Goal: Answer question/provide support

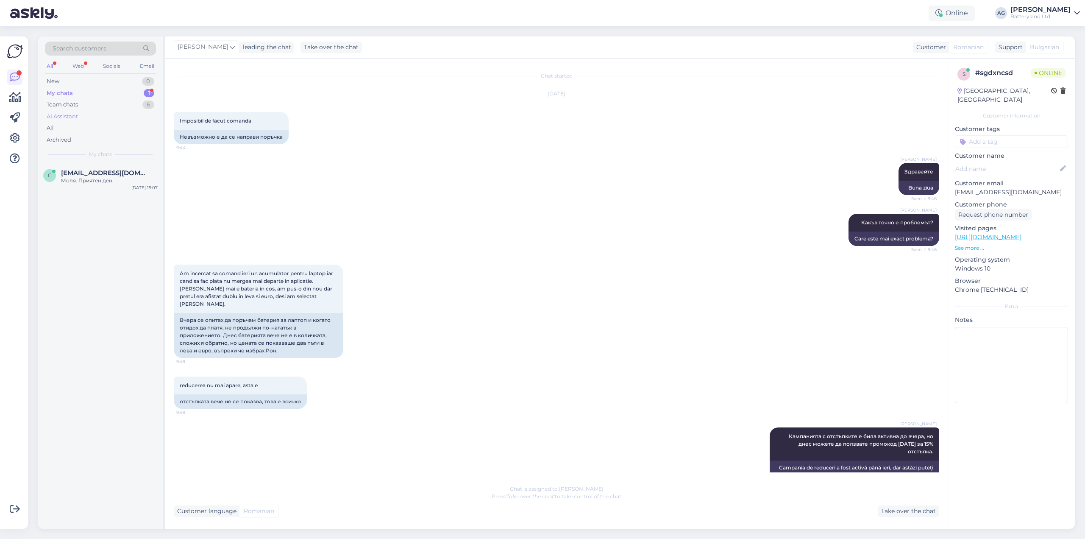
scroll to position [1044, 0]
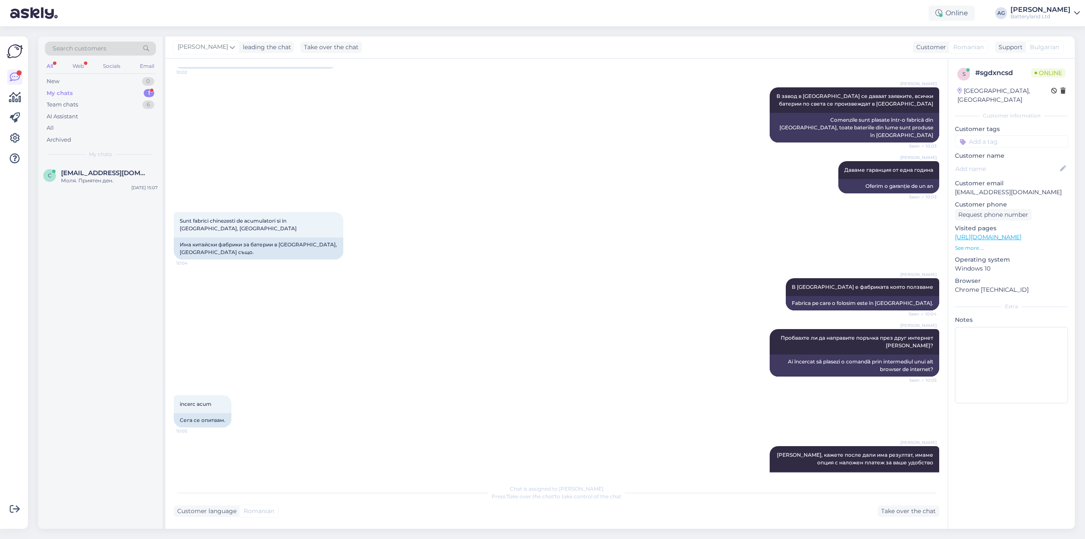
click at [70, 92] on div "My chats" at bounding box center [60, 93] width 26 height 8
click at [100, 181] on div "Моля. Приятен ден." at bounding box center [109, 181] width 97 height 8
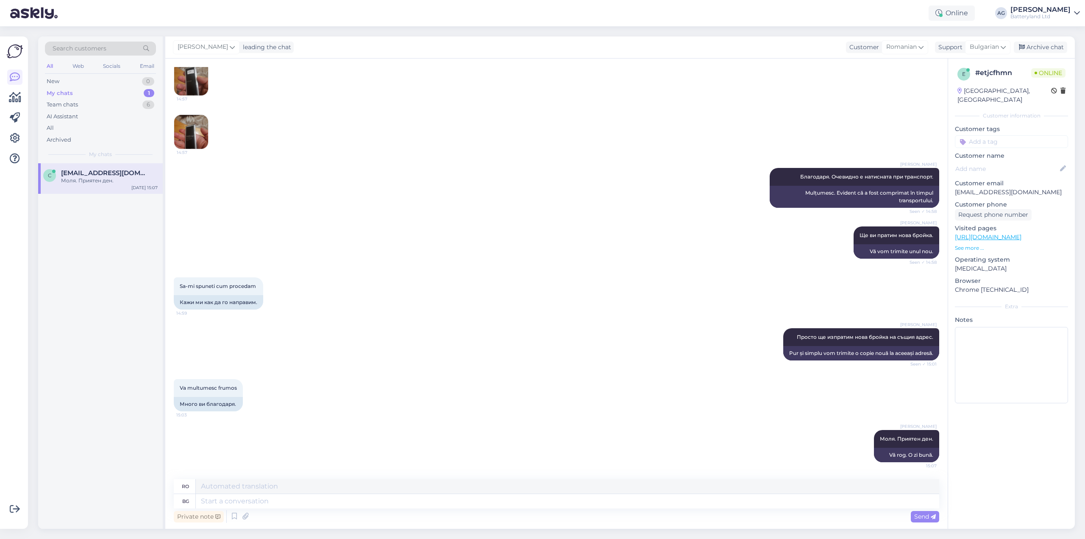
click at [57, 94] on div "My chats" at bounding box center [60, 93] width 26 height 8
click at [68, 103] on div "Team chats" at bounding box center [62, 104] width 31 height 8
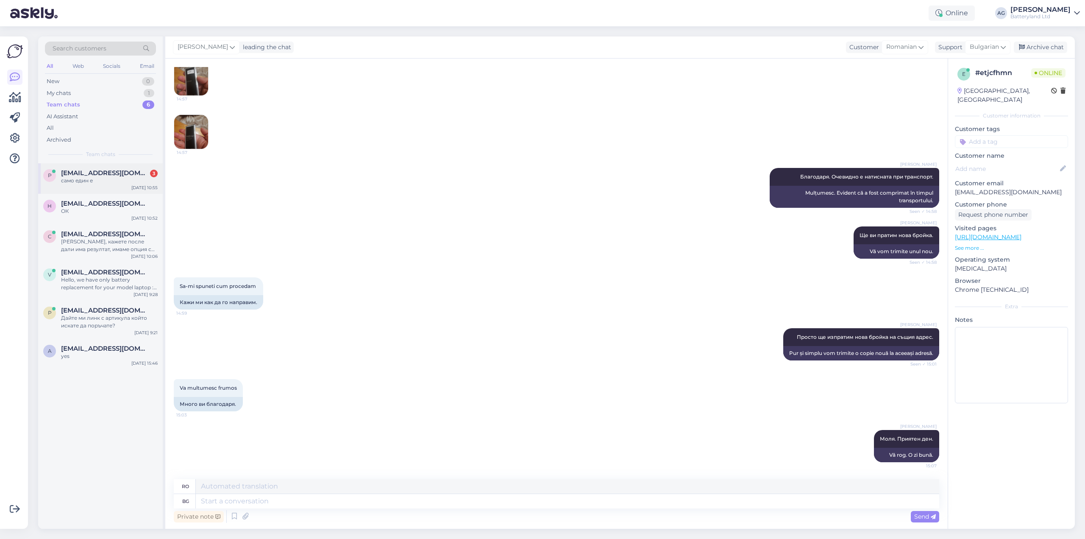
click at [100, 178] on div "само един е" at bounding box center [109, 181] width 97 height 8
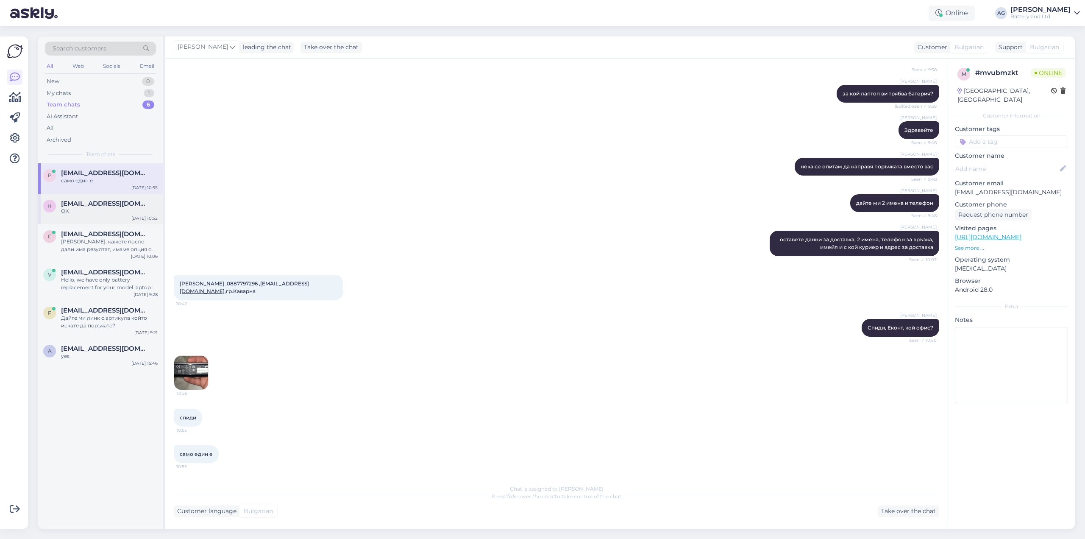
click at [87, 207] on div "ОК" at bounding box center [109, 211] width 97 height 8
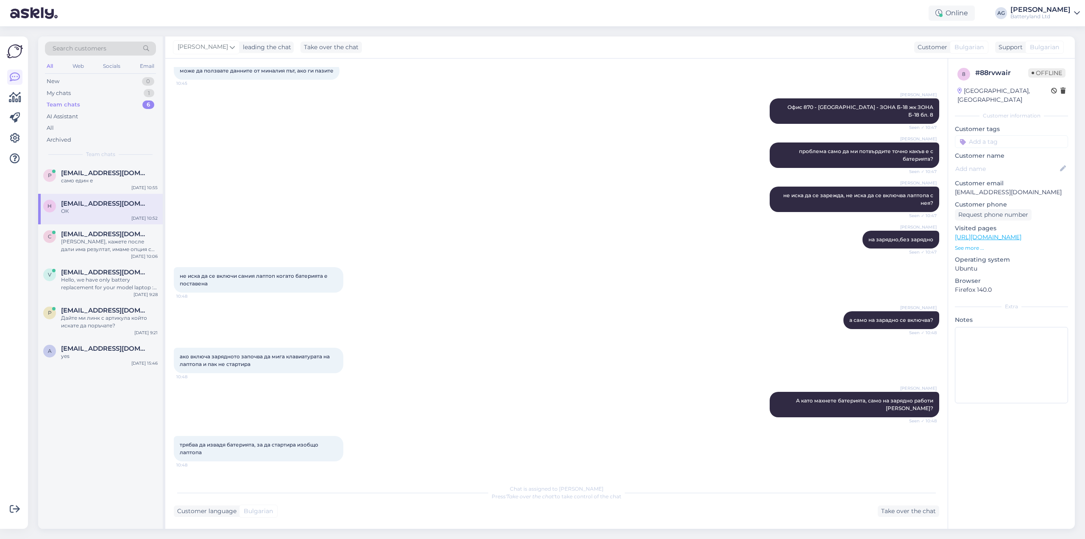
scroll to position [2953, 0]
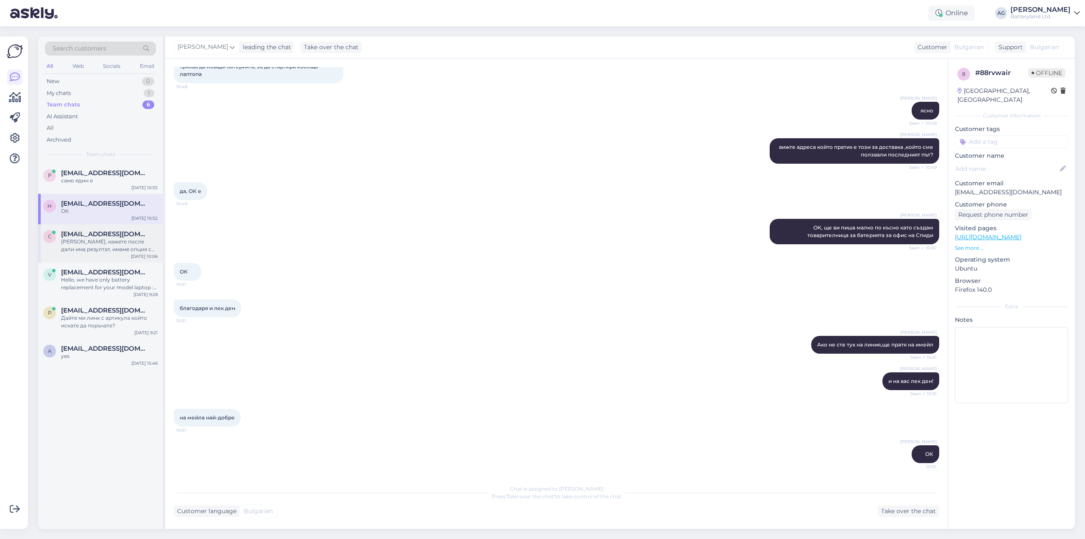
click at [100, 243] on div "[PERSON_NAME], кажете после дали има резултат, имаме опция с наложен платеж за …" at bounding box center [109, 245] width 97 height 15
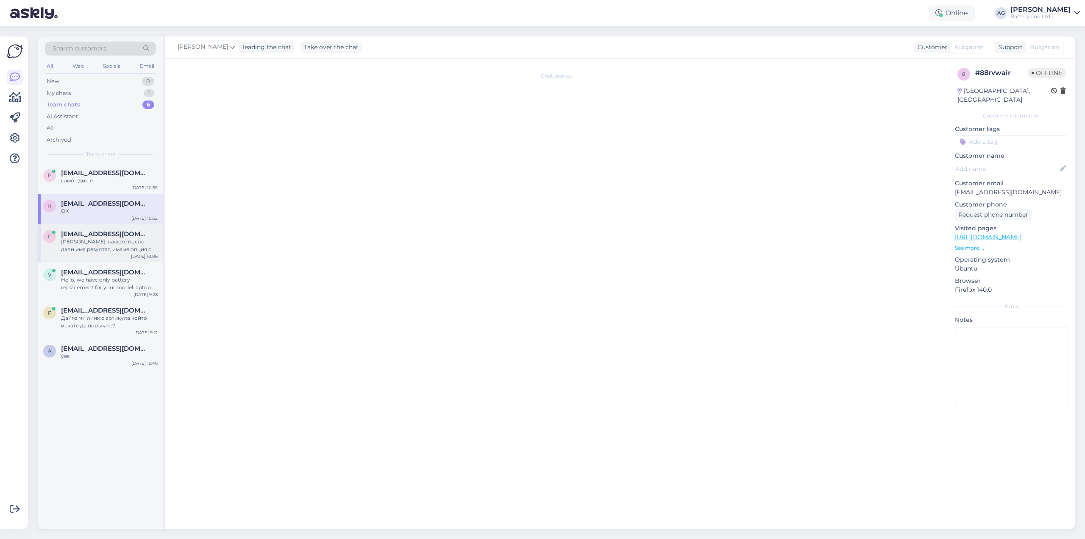
scroll to position [1044, 0]
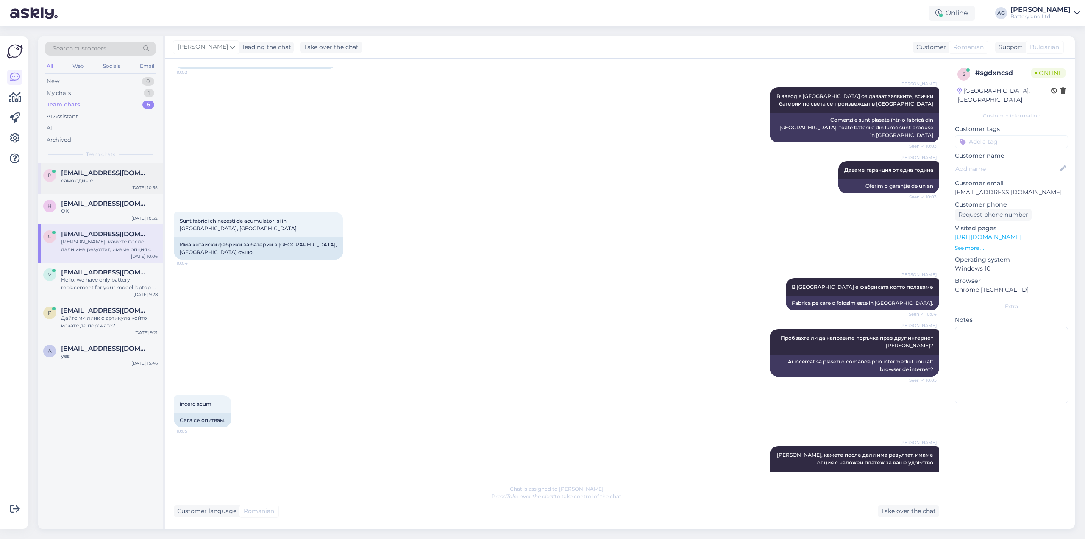
click at [89, 182] on div "само един е" at bounding box center [109, 181] width 97 height 8
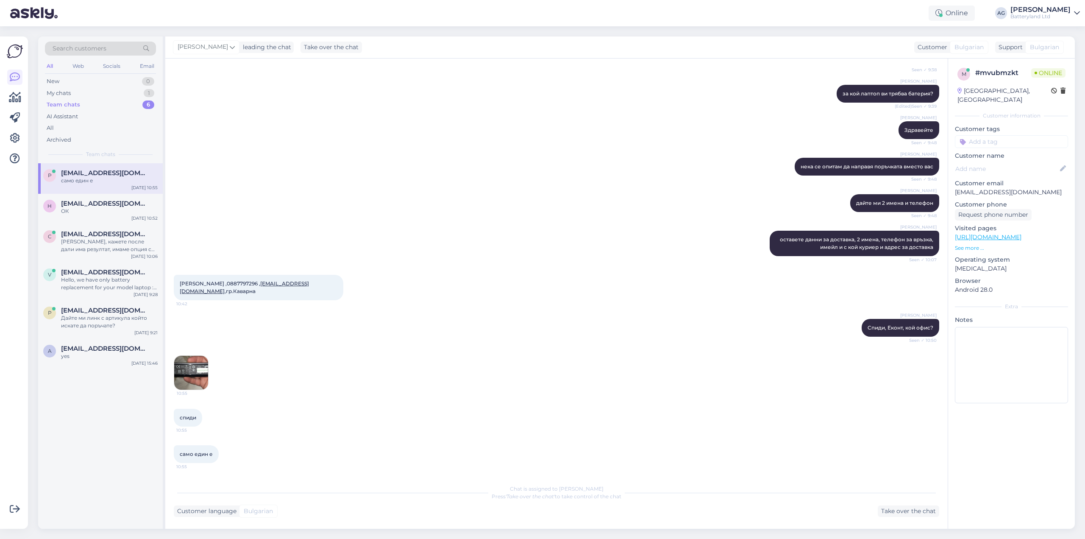
scroll to position [225, 0]
click at [182, 363] on img at bounding box center [191, 373] width 34 height 34
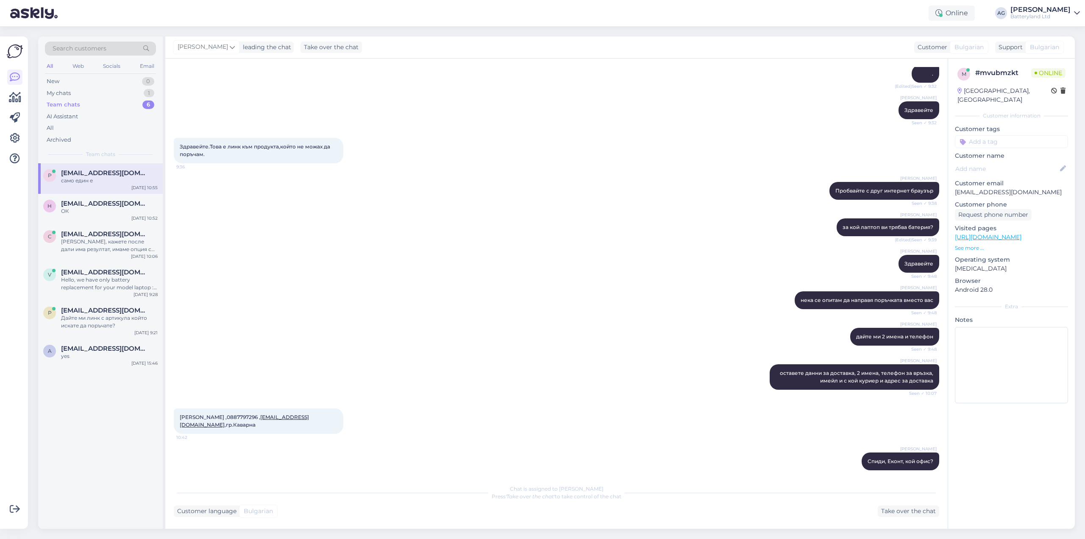
scroll to position [0, 0]
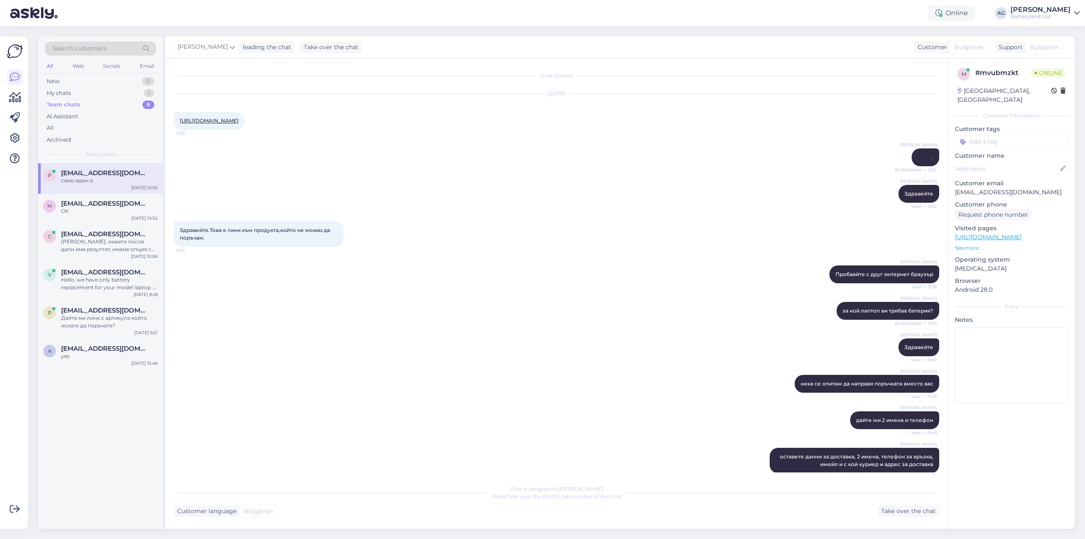
click at [239, 121] on link "[URL][DOMAIN_NAME]" at bounding box center [209, 120] width 59 height 6
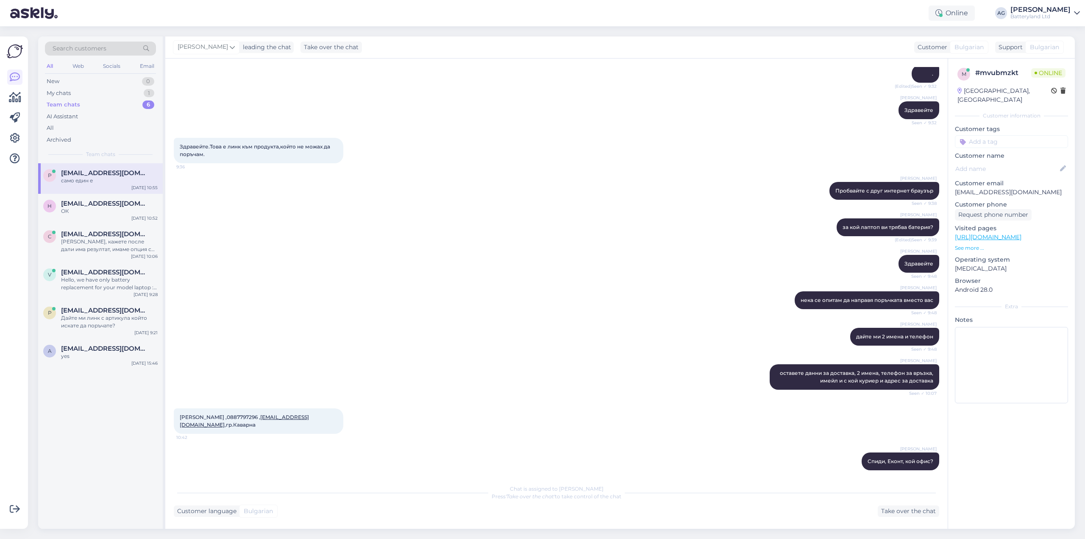
scroll to position [225, 0]
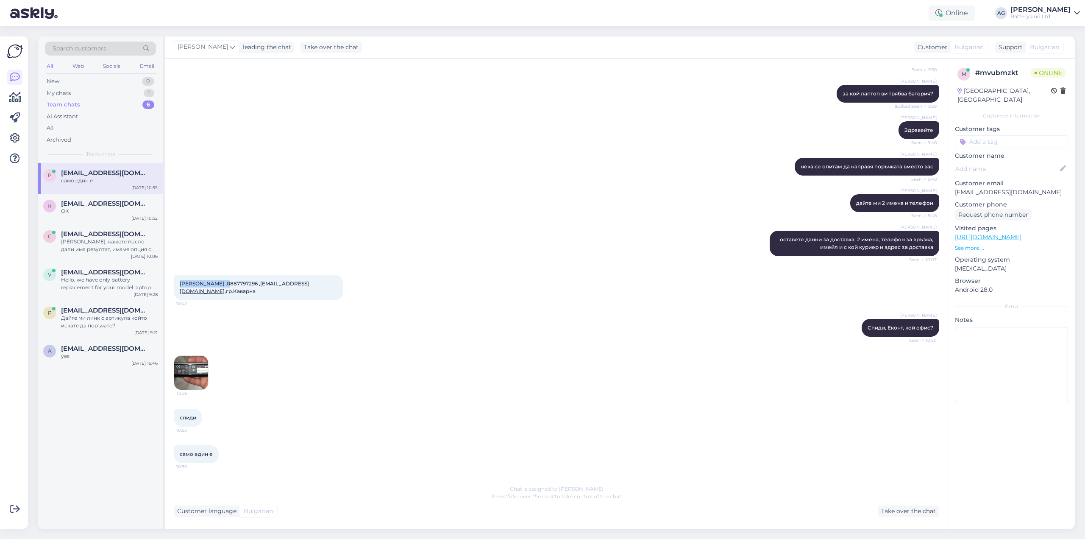
drag, startPoint x: 228, startPoint y: 283, endPoint x: 180, endPoint y: 283, distance: 48.3
click at [180, 283] on span "[PERSON_NAME] ,0887797296 , [EMAIL_ADDRESS][DOMAIN_NAME] ,гр.Каварна" at bounding box center [244, 287] width 129 height 14
copy span "[PERSON_NAME]"
click at [247, 282] on span "[PERSON_NAME] ,0887797296 , [EMAIL_ADDRESS][DOMAIN_NAME] ,гр.Каварна" at bounding box center [244, 287] width 129 height 14
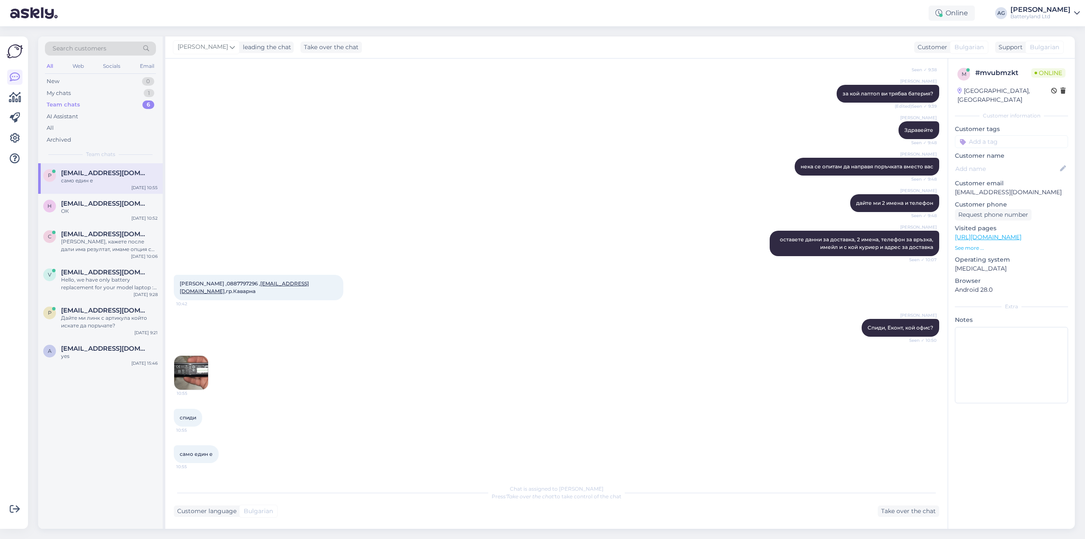
copy span "0887797296"
drag, startPoint x: 316, startPoint y: 284, endPoint x: 268, endPoint y: 285, distance: 48.3
click at [268, 285] on div "[PERSON_NAME] ,0887797296 , [EMAIL_ADDRESS][DOMAIN_NAME] ,гр.Каварна 10:42" at bounding box center [258, 287] width 169 height 25
copy span "[EMAIL_ADDRESS][DOMAIN_NAME]"
click at [359, 503] on div "Chat is assigned to [PERSON_NAME] Press 'Take over the chat' to take control of…" at bounding box center [556, 498] width 765 height 37
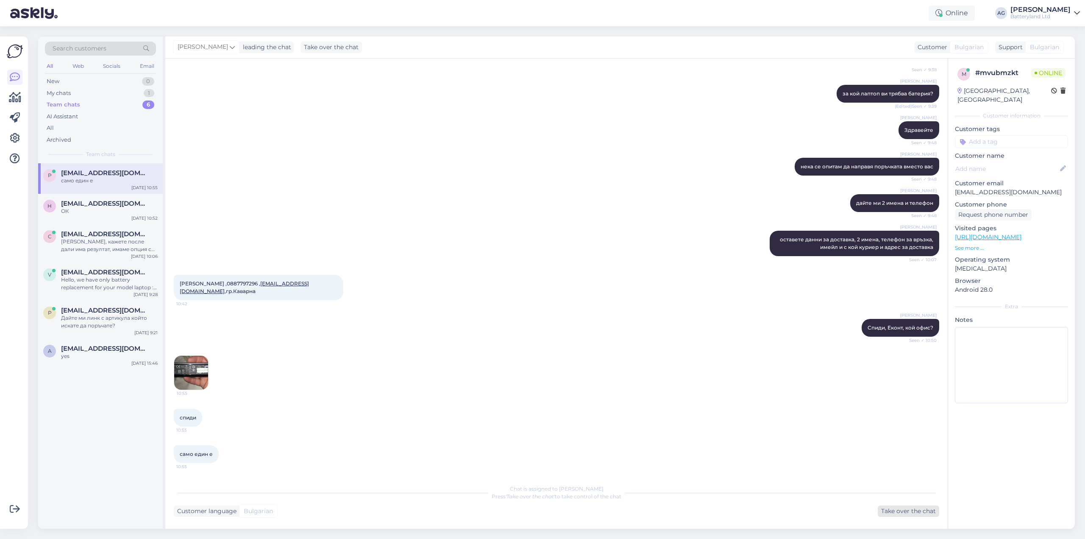
click at [887, 512] on div "Take over the chat" at bounding box center [908, 510] width 61 height 11
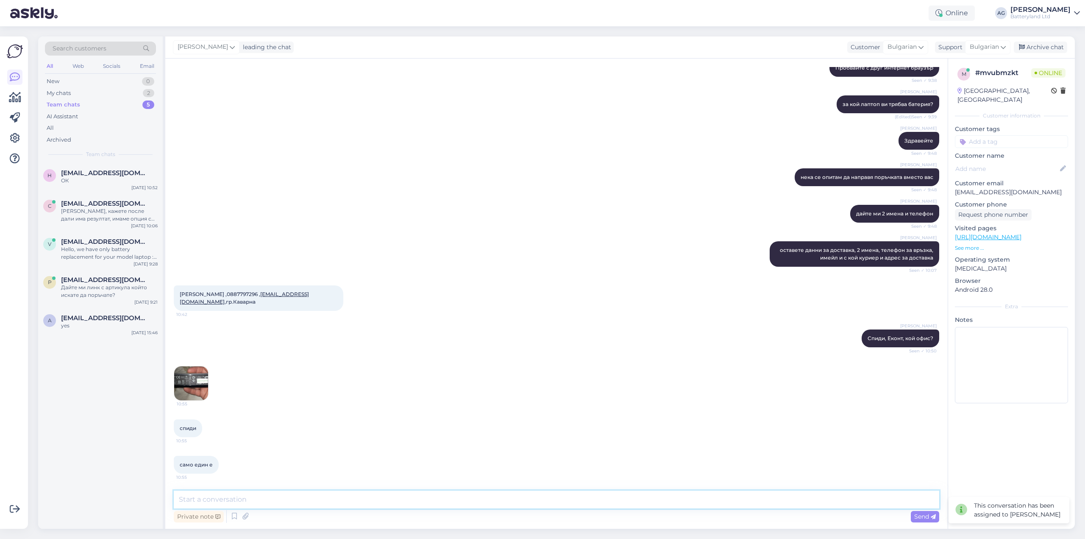
click at [514, 500] on textarea at bounding box center [556, 499] width 765 height 18
paste textarea "063061"
type textarea "Поръчката ви е с номер 063061"
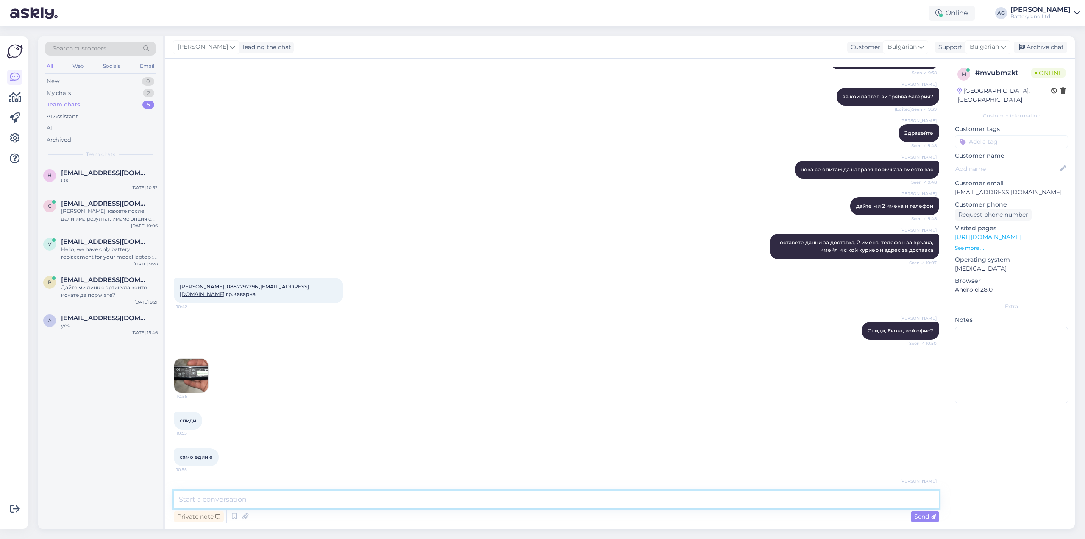
scroll to position [250, 0]
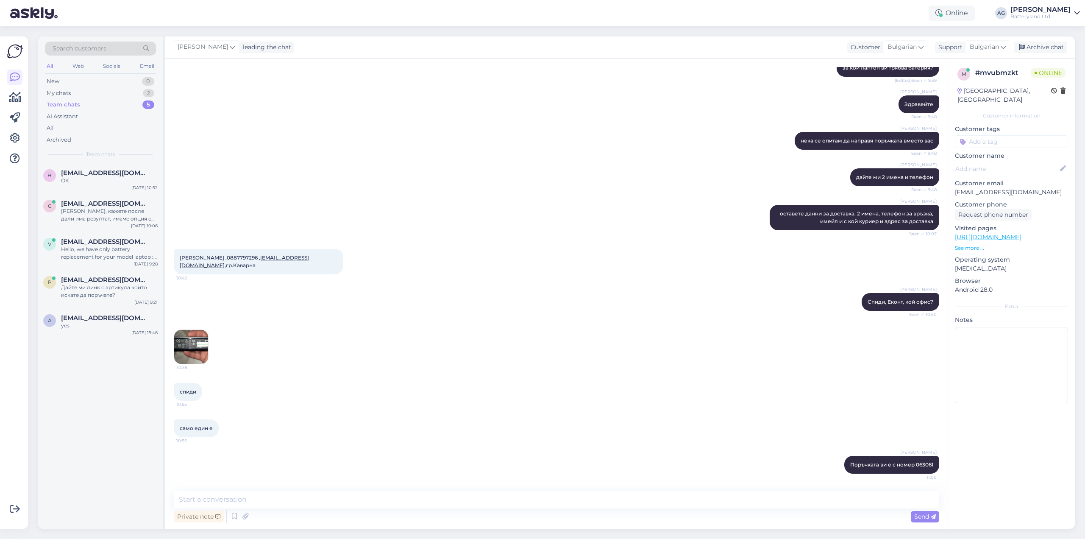
click at [191, 343] on img at bounding box center [191, 347] width 34 height 34
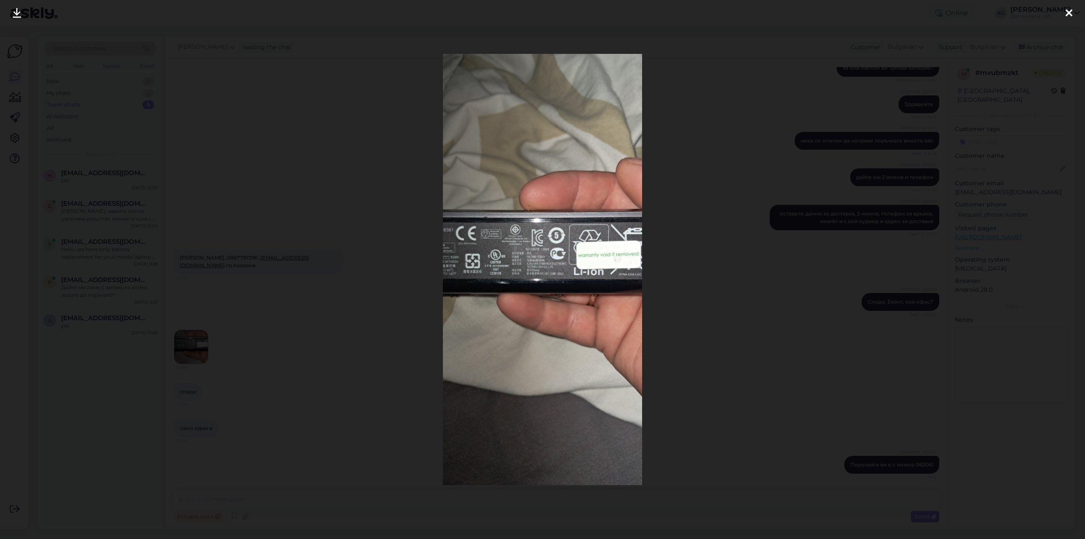
click at [457, 237] on img at bounding box center [542, 269] width 199 height 431
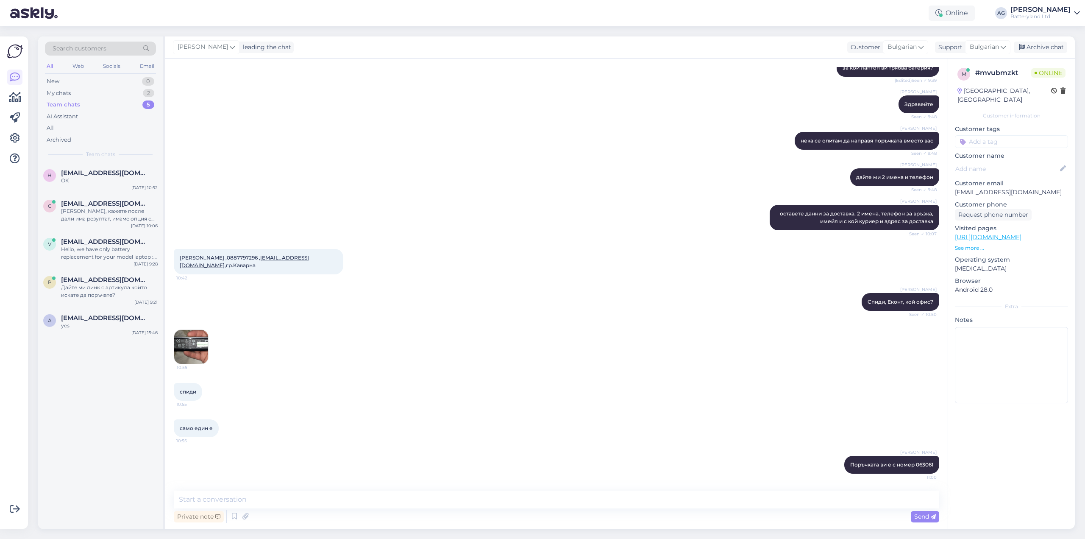
click at [187, 345] on img at bounding box center [191, 347] width 34 height 34
click at [97, 205] on span "[EMAIL_ADDRESS][DOMAIN_NAME]" at bounding box center [105, 204] width 88 height 8
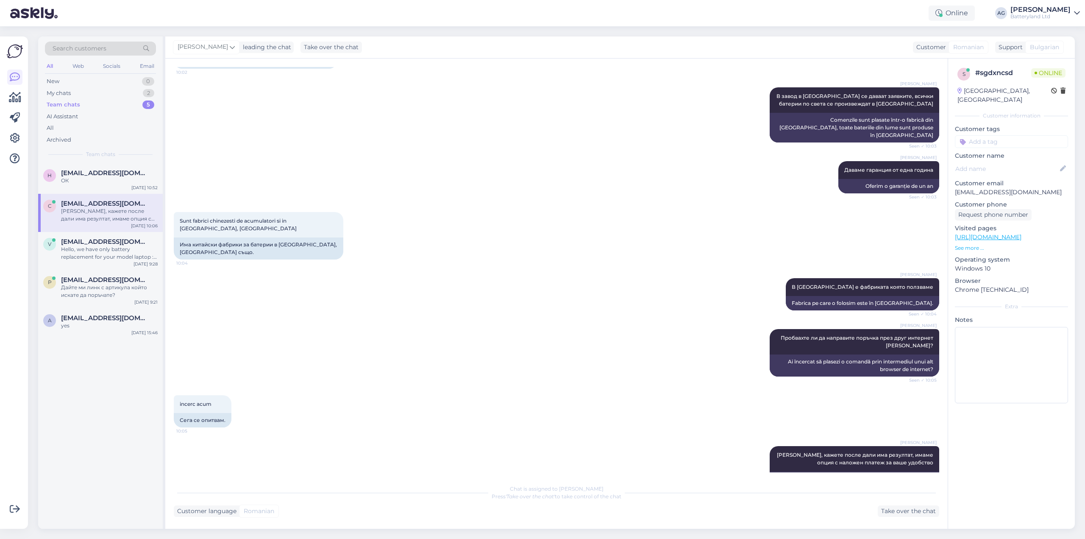
click at [90, 161] on div "Search customers All Web Socials Email New 0 My chats 2 Team chats 5 AI Assista…" at bounding box center [100, 99] width 125 height 127
click at [90, 172] on span "[EMAIL_ADDRESS][DOMAIN_NAME]" at bounding box center [105, 173] width 88 height 8
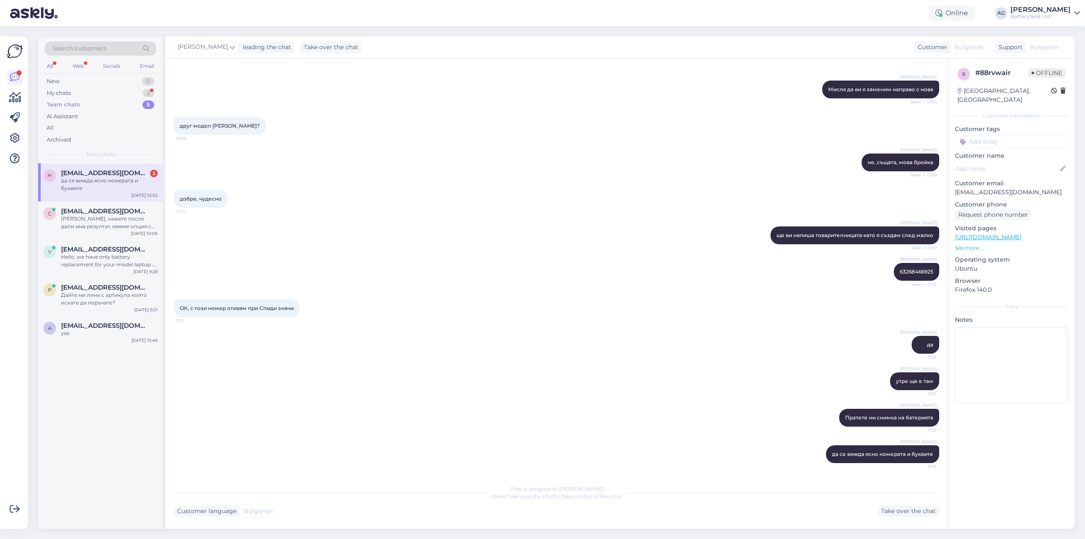
scroll to position [3361, 0]
